Goal: Information Seeking & Learning: Find specific fact

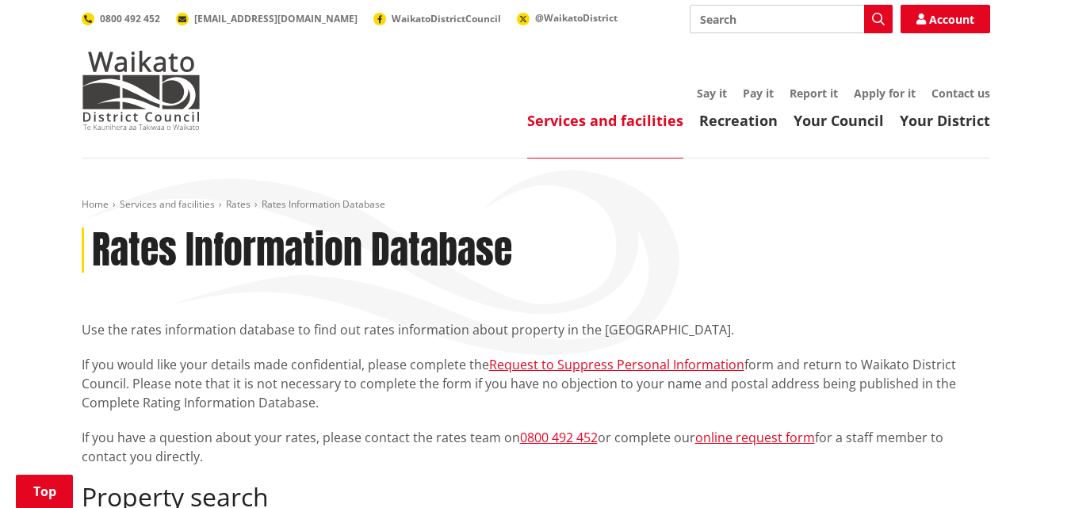
scroll to position [476, 0]
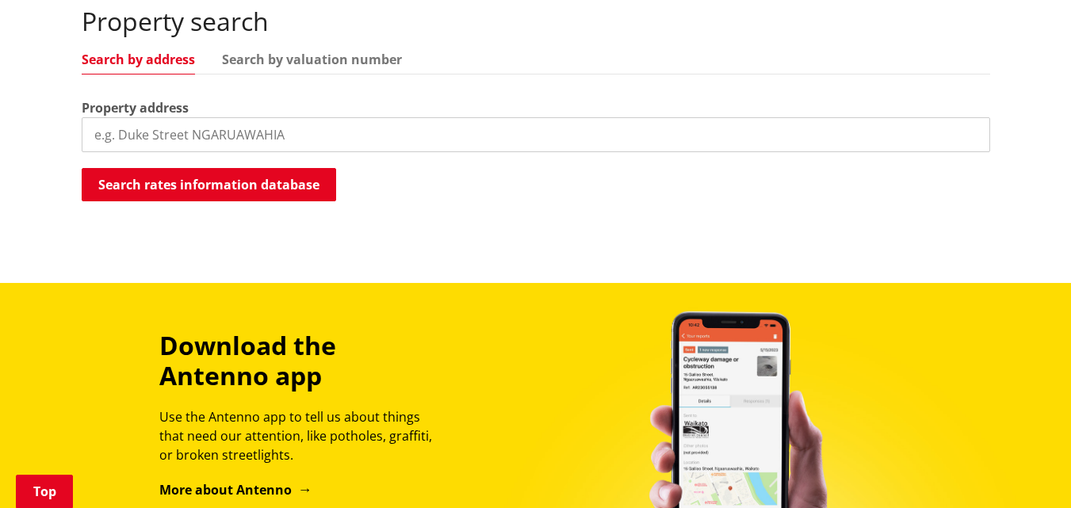
click at [276, 135] on input "search" at bounding box center [536, 134] width 909 height 35
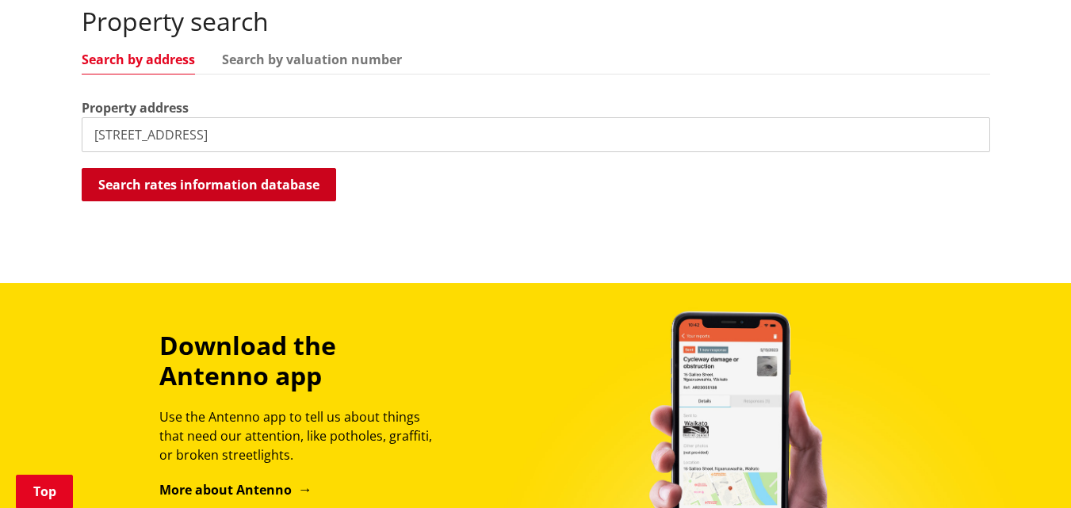
type input "[STREET_ADDRESS]"
click at [235, 191] on button "Search rates information database" at bounding box center [209, 184] width 255 height 33
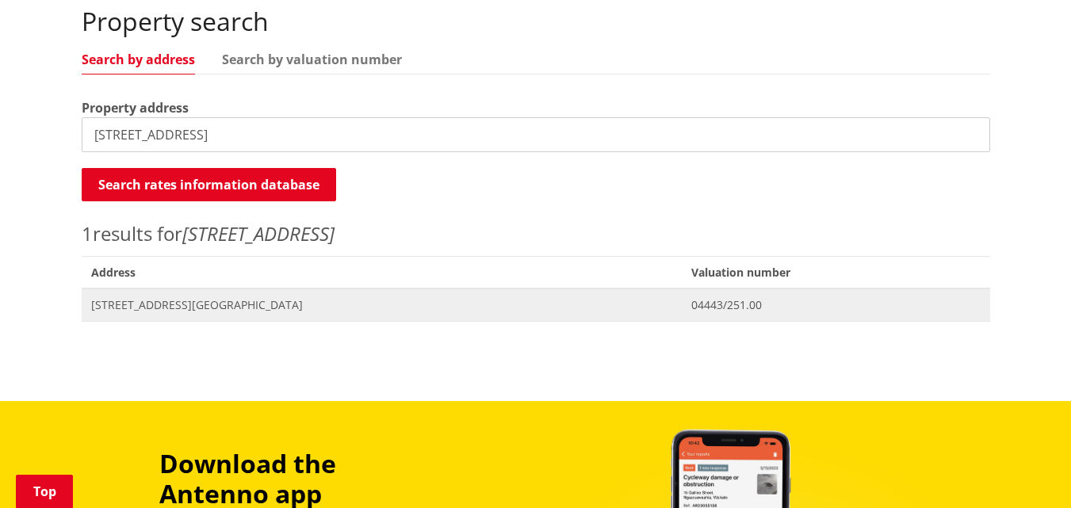
click at [167, 302] on span "[STREET_ADDRESS][GEOGRAPHIC_DATA]" at bounding box center [382, 305] width 582 height 16
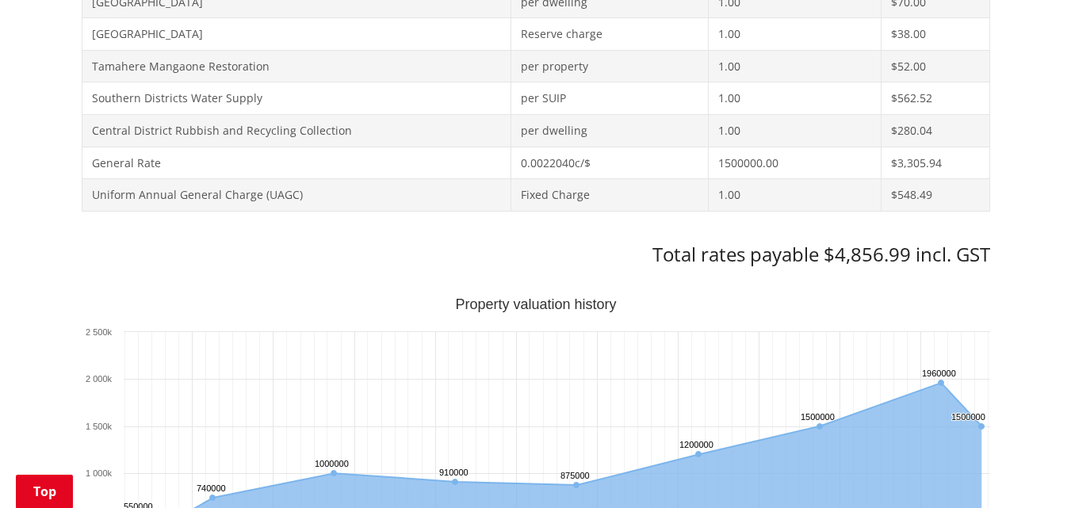
scroll to position [793, 0]
